Goal: Book appointment/travel/reservation

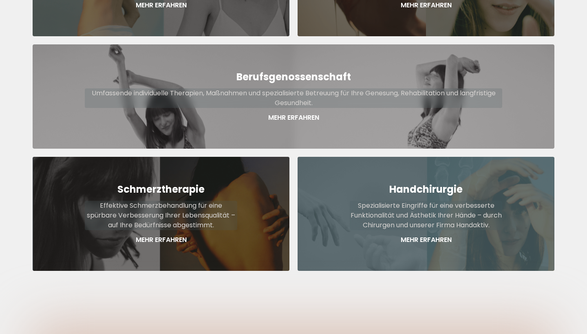
scroll to position [483, 0]
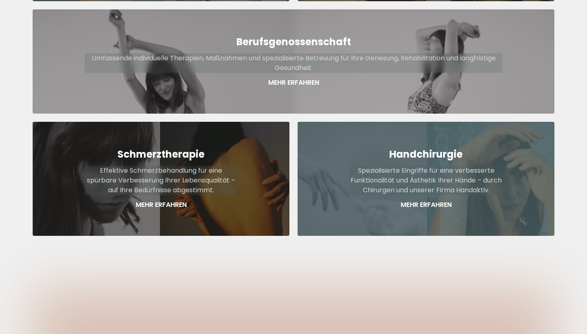
click at [420, 194] on div "Handchirurgie Spezialisierte Eingriffe für eine verbesserte Funktionalität und …" at bounding box center [425, 179] width 257 height 114
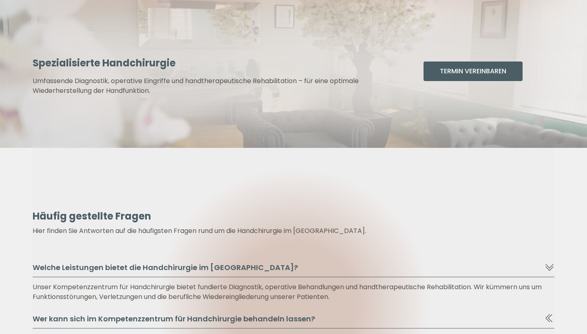
scroll to position [1453, 0]
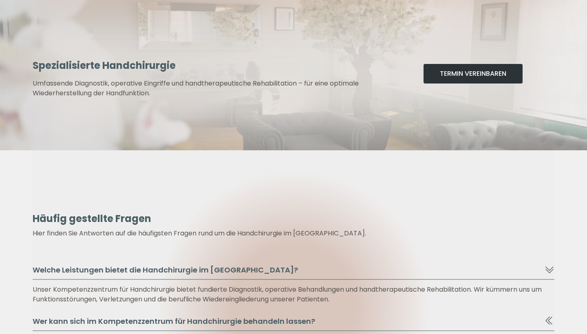
click at [473, 74] on button "Termin Vereinbaren" at bounding box center [472, 74] width 99 height 20
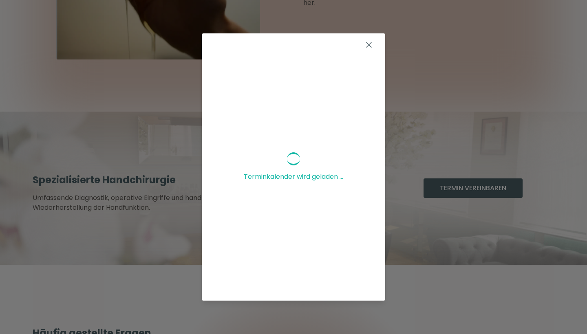
scroll to position [0, 0]
click at [371, 42] on icon at bounding box center [368, 44] width 5 height 5
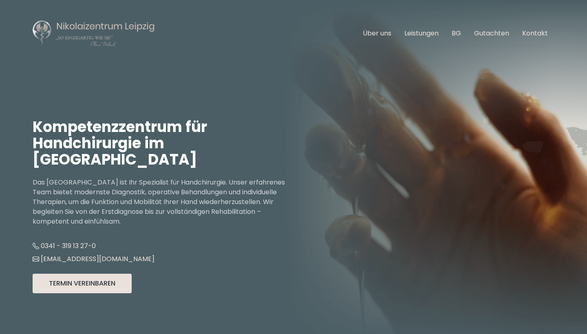
click at [59, 286] on button "Termin Vereinbaren" at bounding box center [82, 284] width 99 height 20
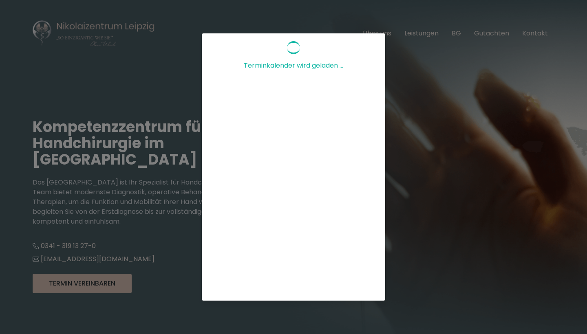
scroll to position [133, 0]
click at [437, 135] on div "Terminkalender wird geladen ..." at bounding box center [293, 167] width 587 height 334
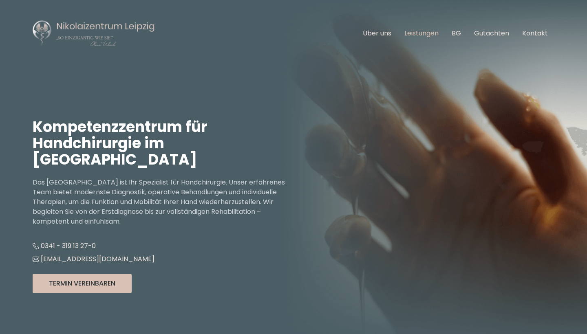
click at [425, 31] on link "Leistungen" at bounding box center [421, 33] width 34 height 9
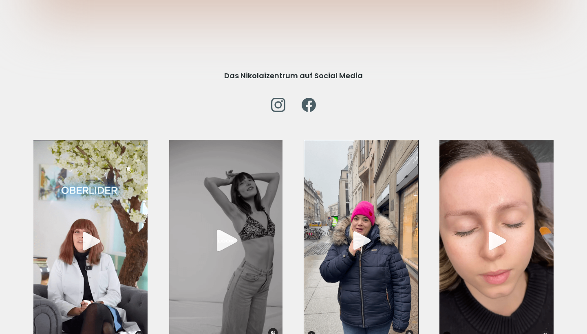
scroll to position [2783, 0]
